Goal: Navigation & Orientation: Find specific page/section

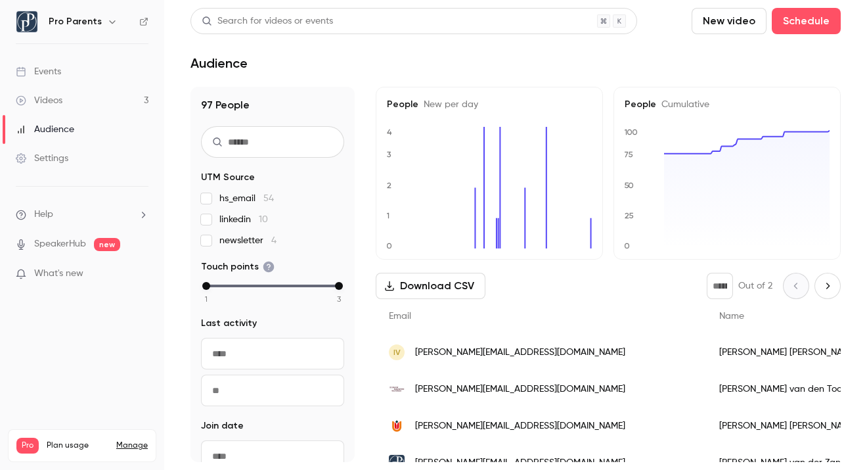
click at [51, 101] on div "Videos" at bounding box center [39, 100] width 47 height 13
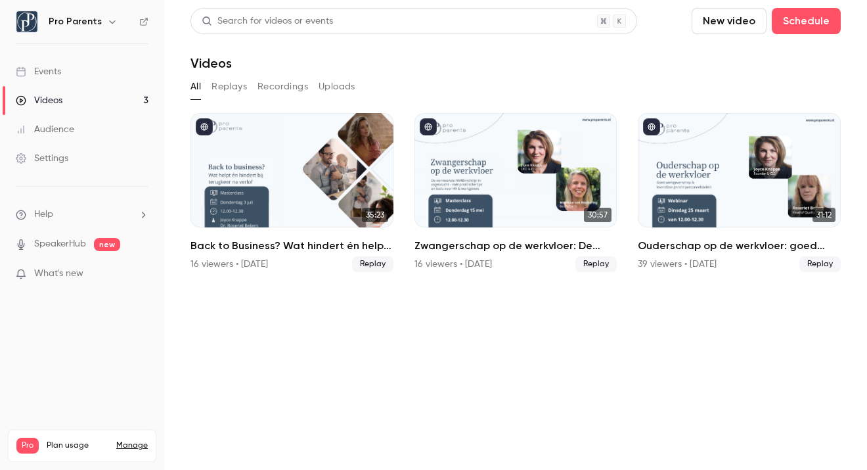
click at [43, 71] on div "Events" at bounding box center [38, 71] width 45 height 13
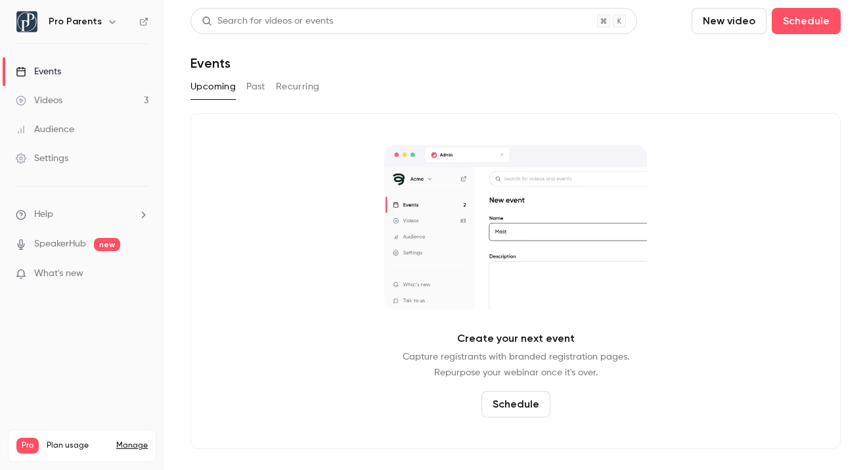
click at [47, 129] on div "Audience" at bounding box center [45, 129] width 58 height 13
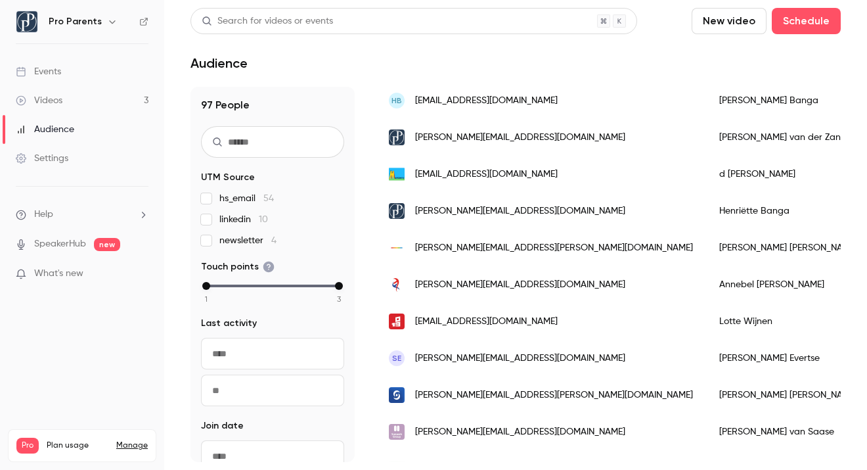
scroll to position [848, 0]
